Goal: Check status: Check status

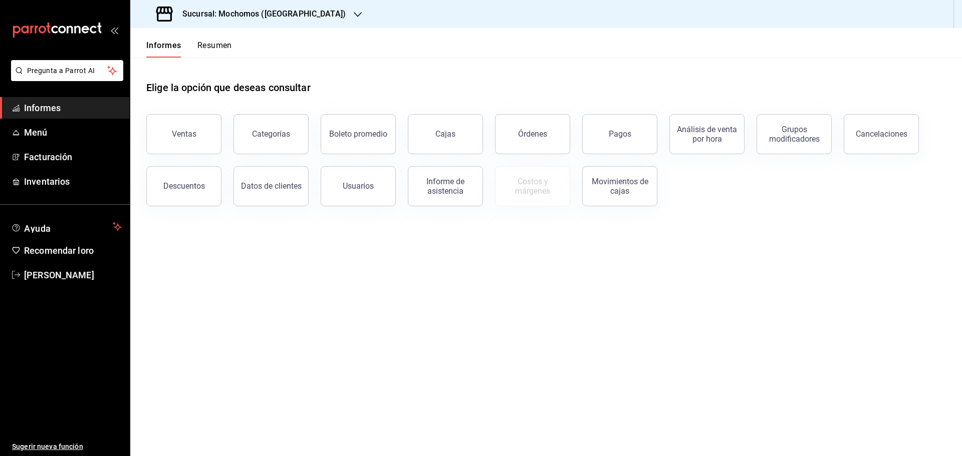
click at [622, 134] on font "Pagos" at bounding box center [620, 134] width 23 height 10
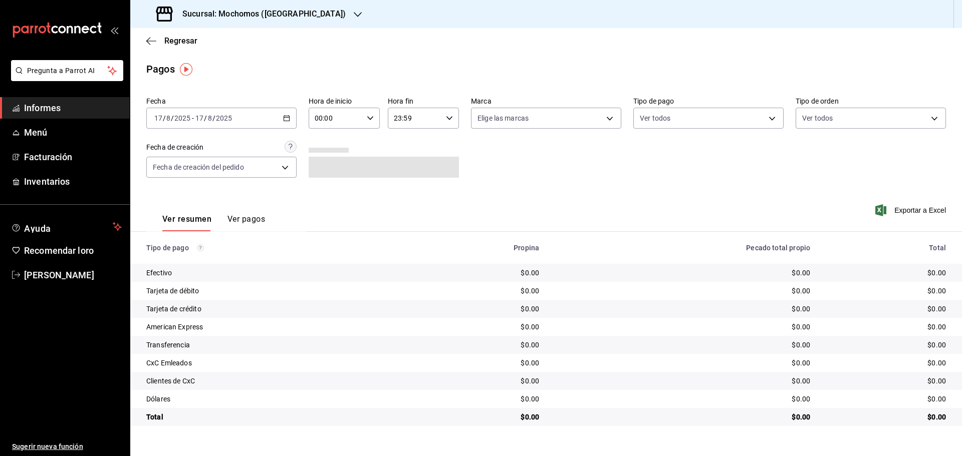
click at [289, 118] on icon "button" at bounding box center [286, 118] width 7 height 7
click at [186, 257] on font "Rango de fechas" at bounding box center [181, 261] width 53 height 8
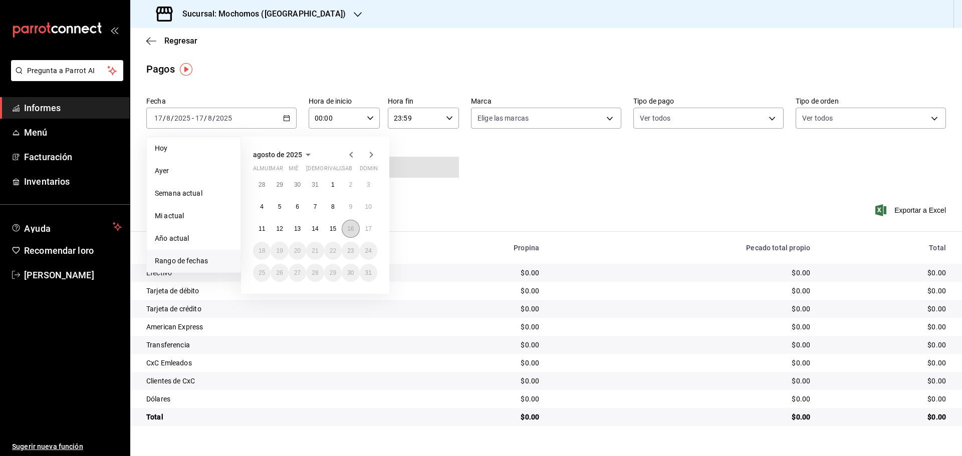
click at [350, 229] on font "16" at bounding box center [350, 228] width 7 height 7
click at [370, 229] on font "17" at bounding box center [368, 228] width 7 height 7
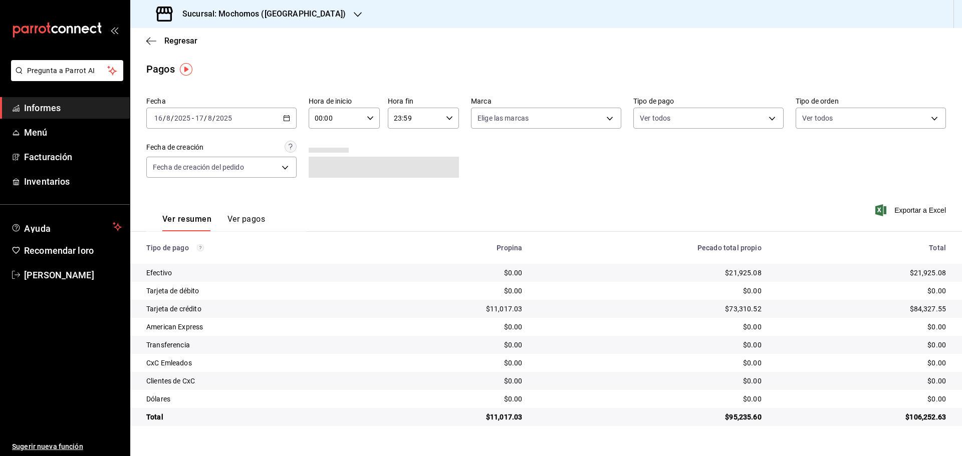
click at [371, 115] on icon "button" at bounding box center [370, 118] width 7 height 7
click at [329, 161] on font "05" at bounding box center [327, 164] width 8 height 8
type input "05:00"
click at [446, 115] on div at bounding box center [481, 228] width 962 height 456
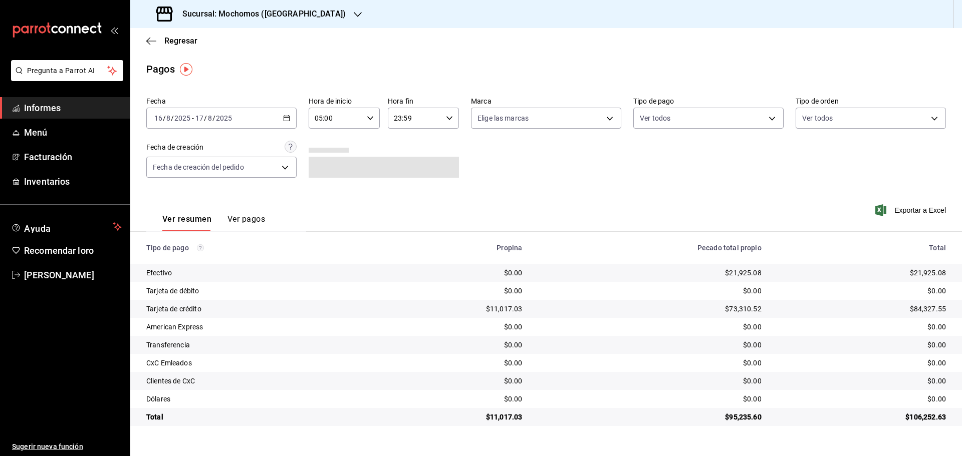
click at [446, 115] on icon "button" at bounding box center [449, 118] width 7 height 7
click at [403, 161] on button "05" at bounding box center [406, 168] width 32 height 20
type input "05:59"
click at [283, 119] on div at bounding box center [481, 228] width 962 height 456
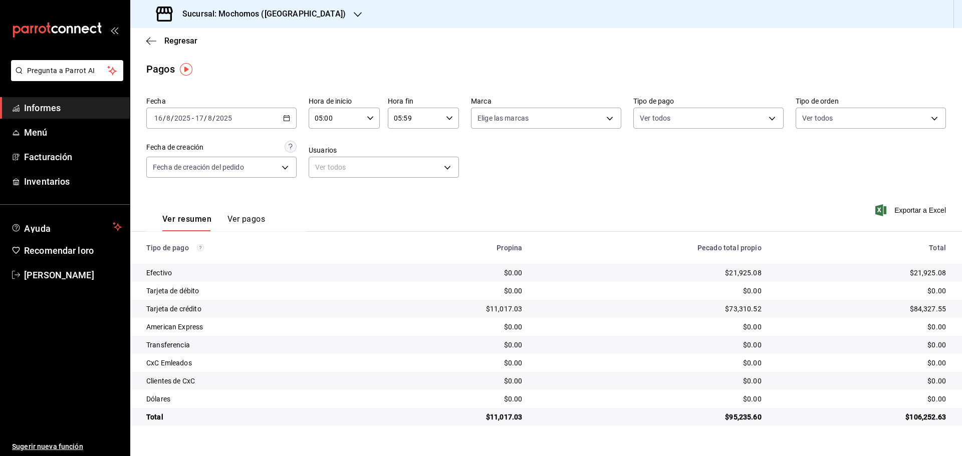
click at [284, 117] on icon "button" at bounding box center [286, 118] width 7 height 7
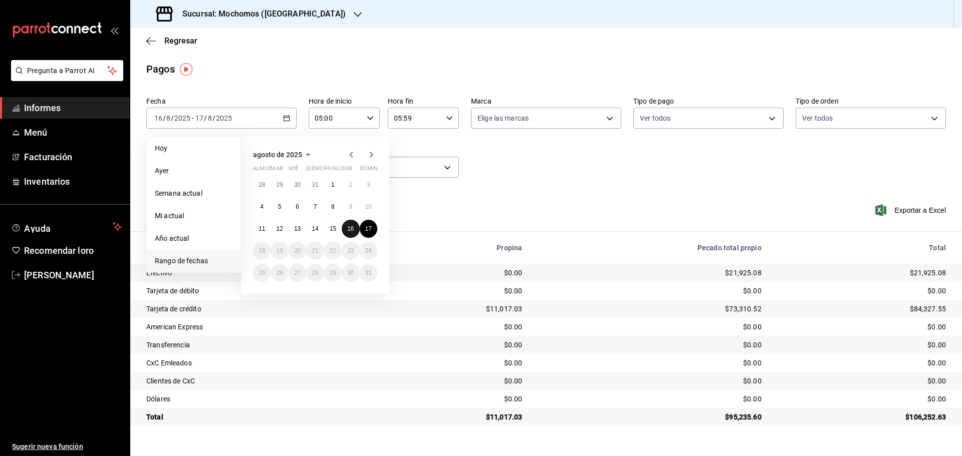
click at [349, 225] on button "16" at bounding box center [351, 229] width 18 height 18
click at [367, 225] on button "17" at bounding box center [369, 229] width 18 height 18
type input "00:00"
type input "23:59"
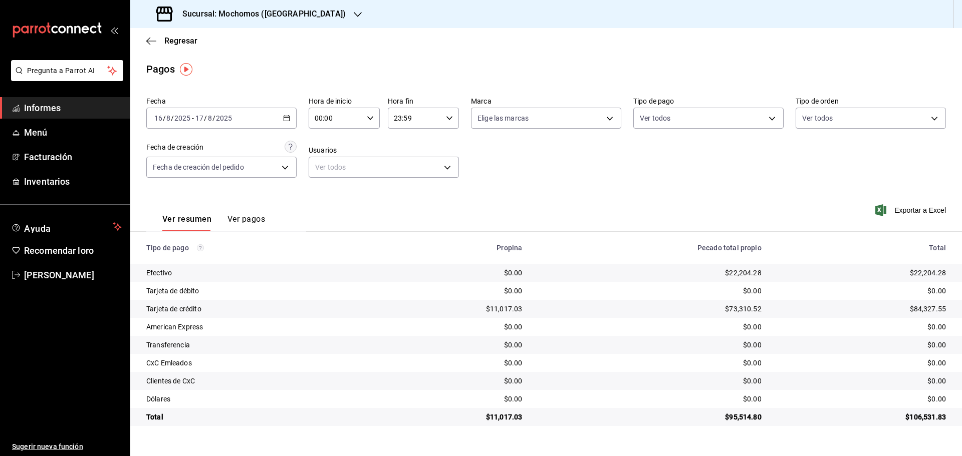
click at [369, 115] on icon "button" at bounding box center [370, 118] width 7 height 7
click at [329, 160] on font "05" at bounding box center [327, 164] width 8 height 8
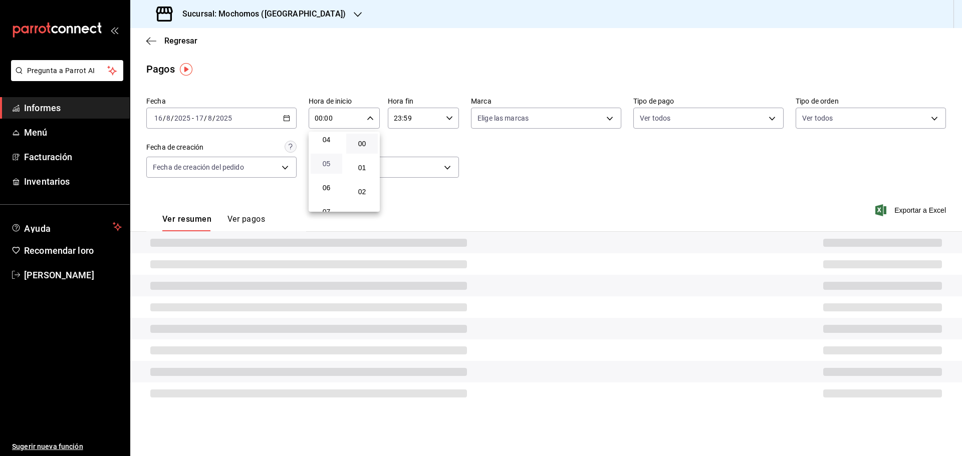
type input "05:00"
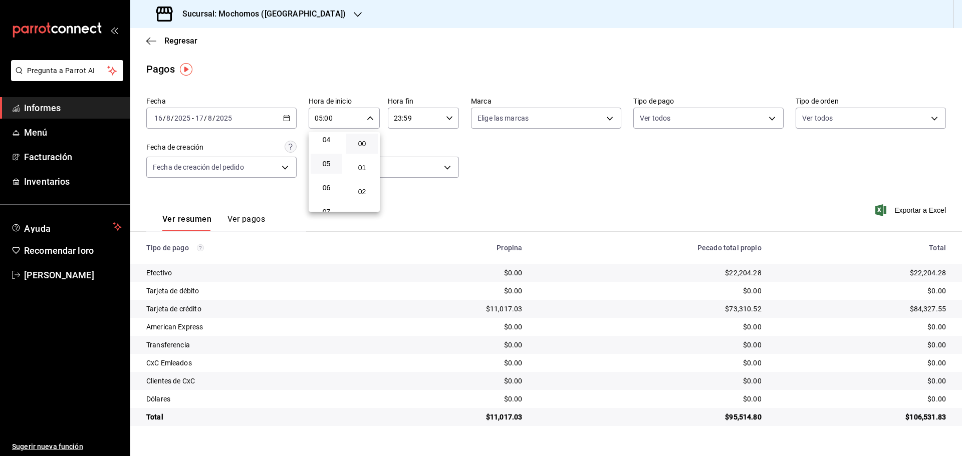
click at [449, 118] on div at bounding box center [481, 228] width 962 height 456
click at [449, 118] on icon "button" at bounding box center [449, 118] width 7 height 7
click at [406, 163] on button "05" at bounding box center [406, 168] width 32 height 20
type input "05:59"
